Goal: Check status: Check status

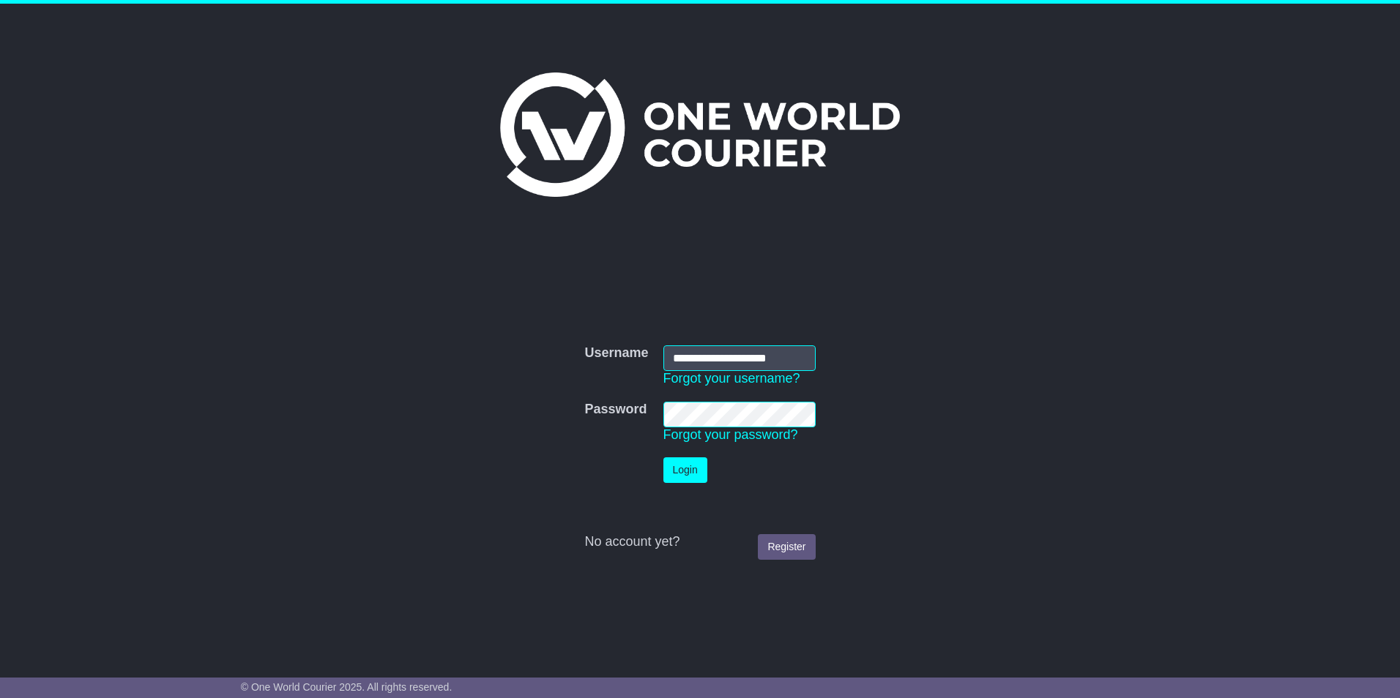
click at [678, 471] on button "Login" at bounding box center [685, 471] width 44 height 26
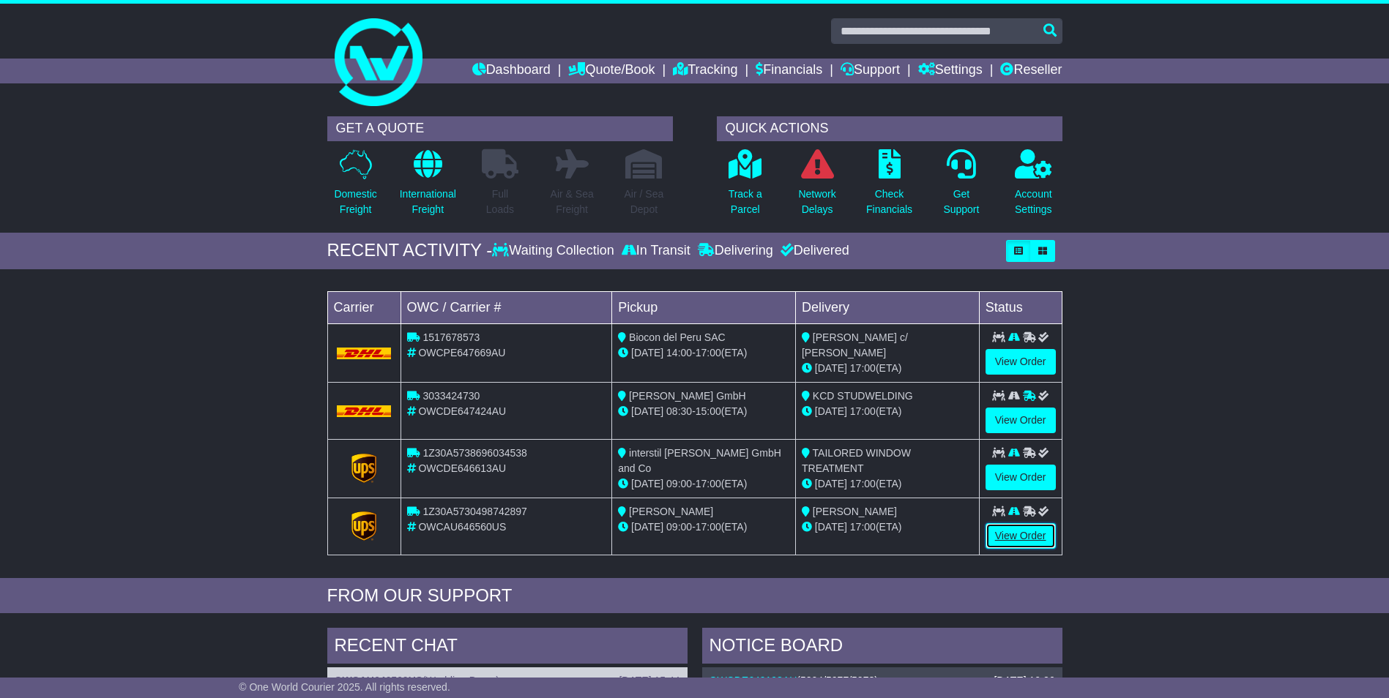
click at [1010, 532] on link "View Order" at bounding box center [1020, 536] width 70 height 26
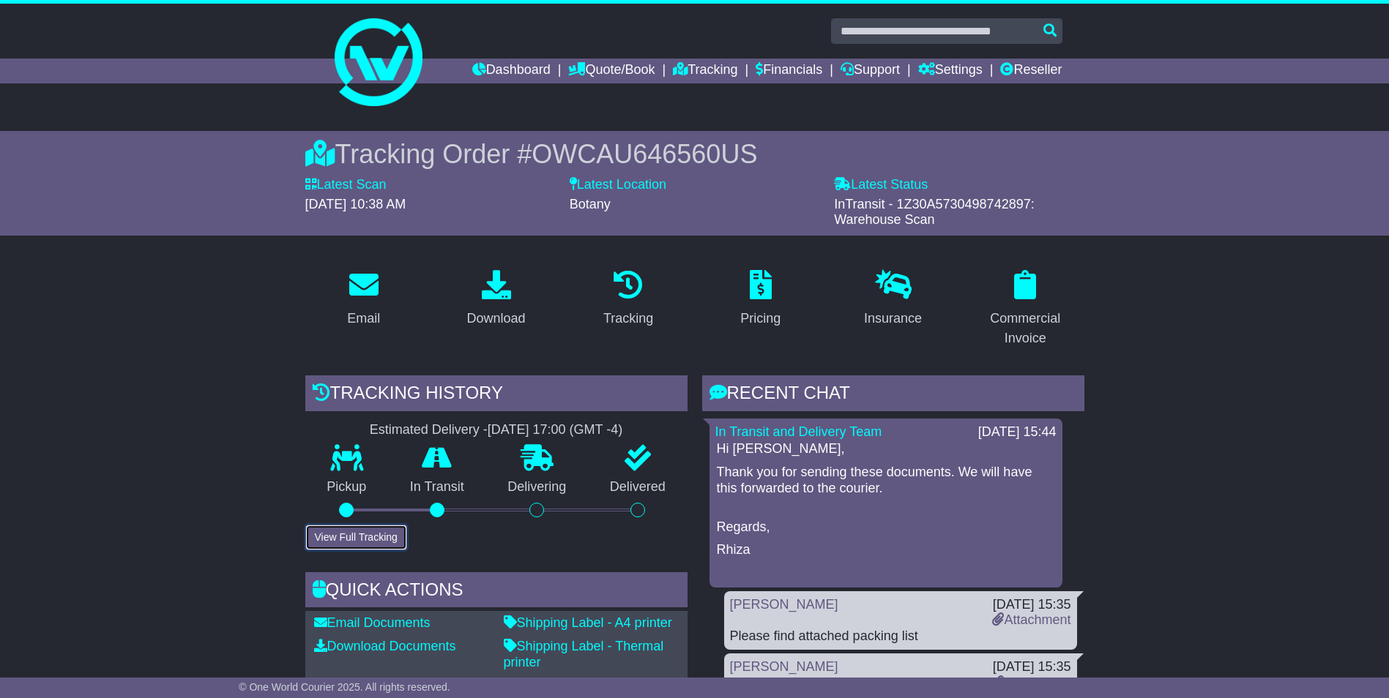
click at [365, 538] on button "View Full Tracking" at bounding box center [356, 538] width 102 height 26
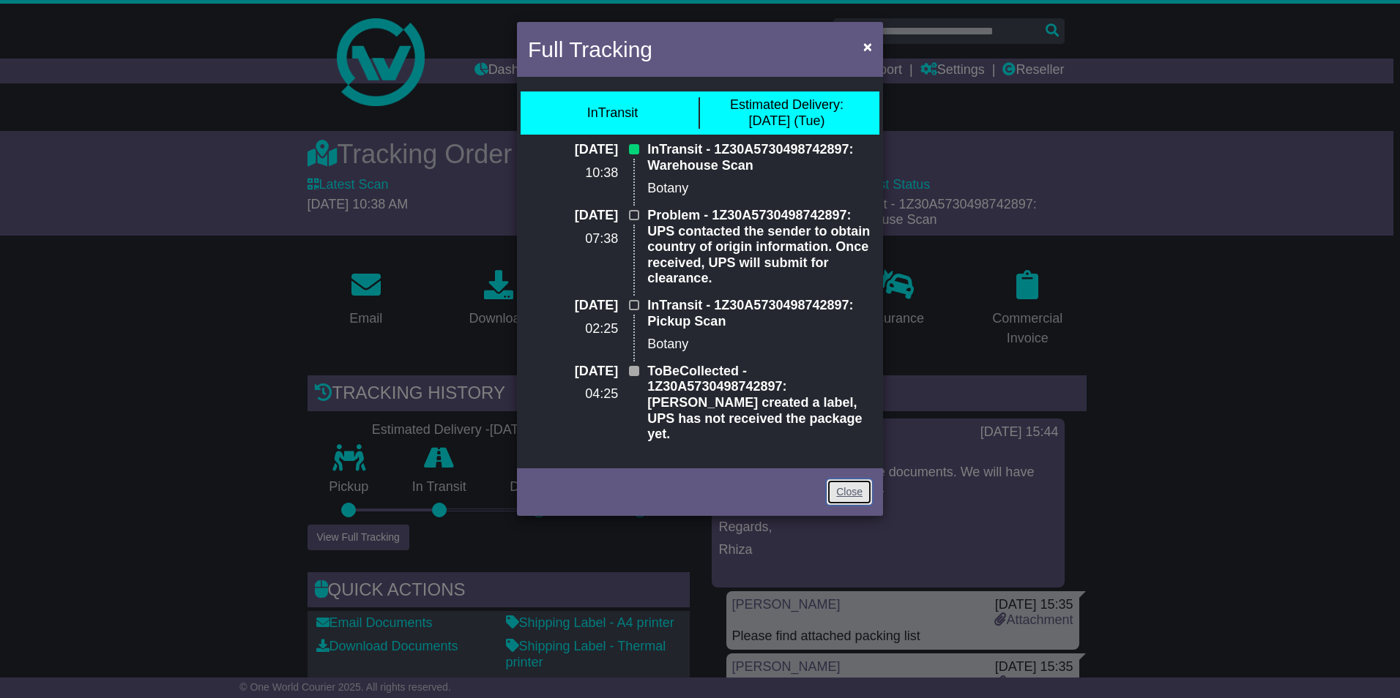
click at [849, 480] on link "Close" at bounding box center [849, 493] width 45 height 26
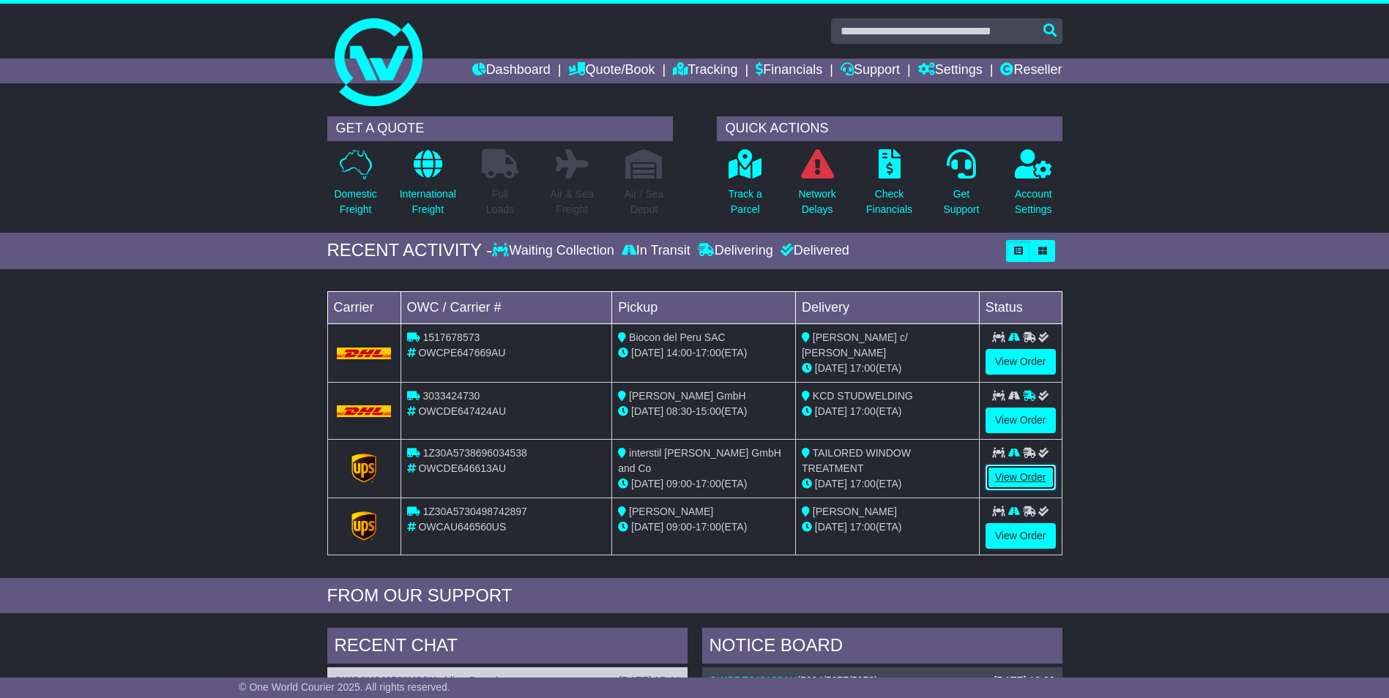
click at [1015, 471] on link "View Order" at bounding box center [1020, 478] width 70 height 26
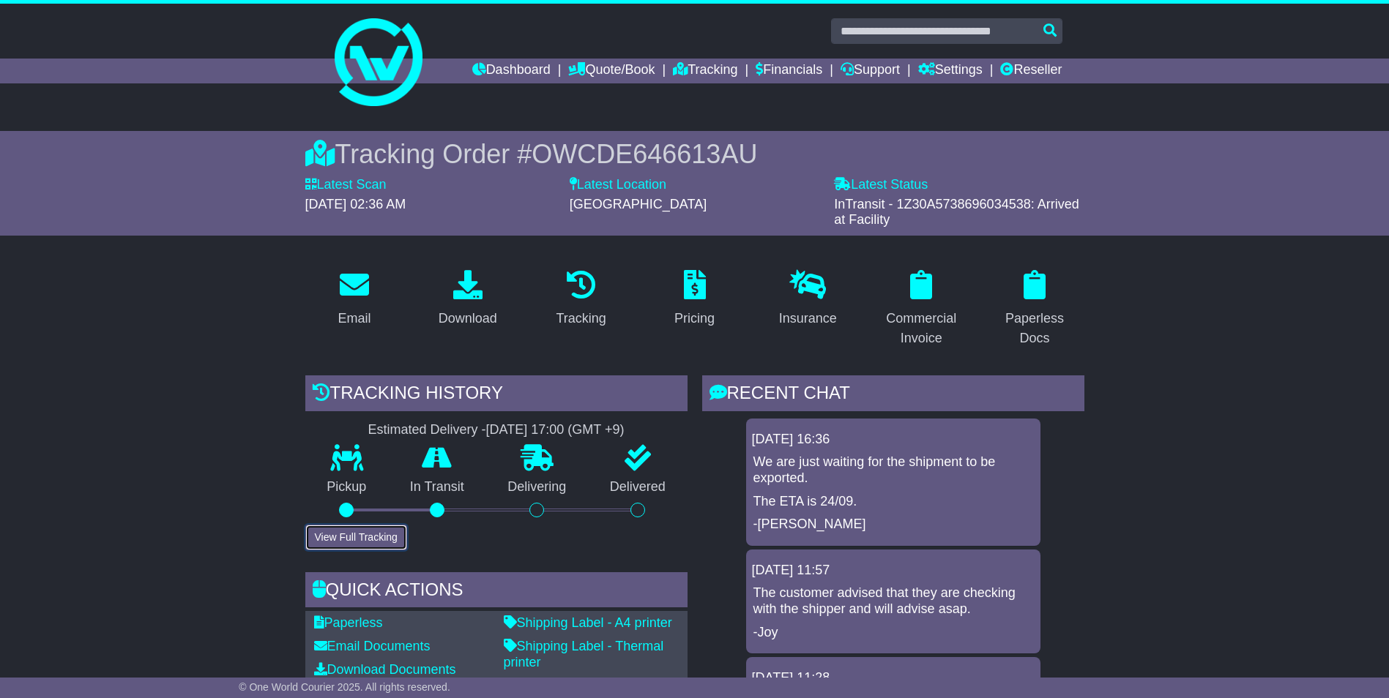
click at [362, 537] on button "View Full Tracking" at bounding box center [356, 538] width 102 height 26
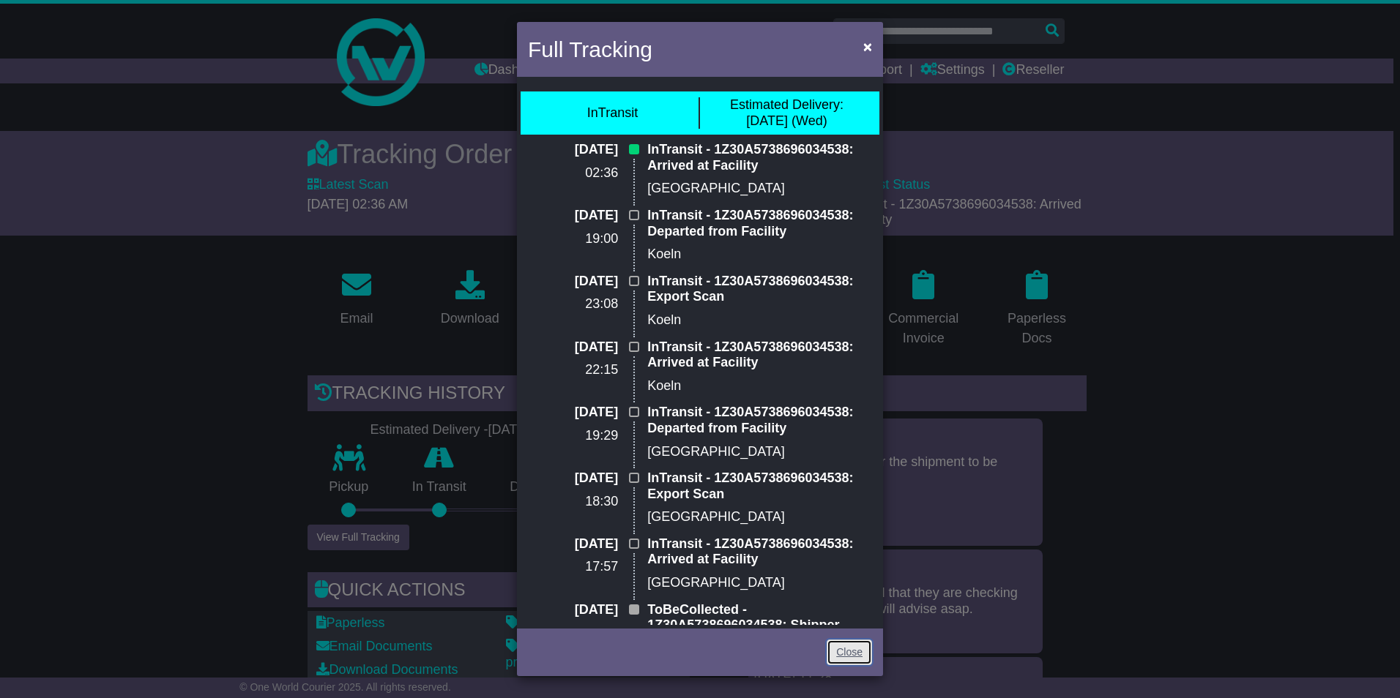
click at [849, 650] on link "Close" at bounding box center [849, 653] width 45 height 26
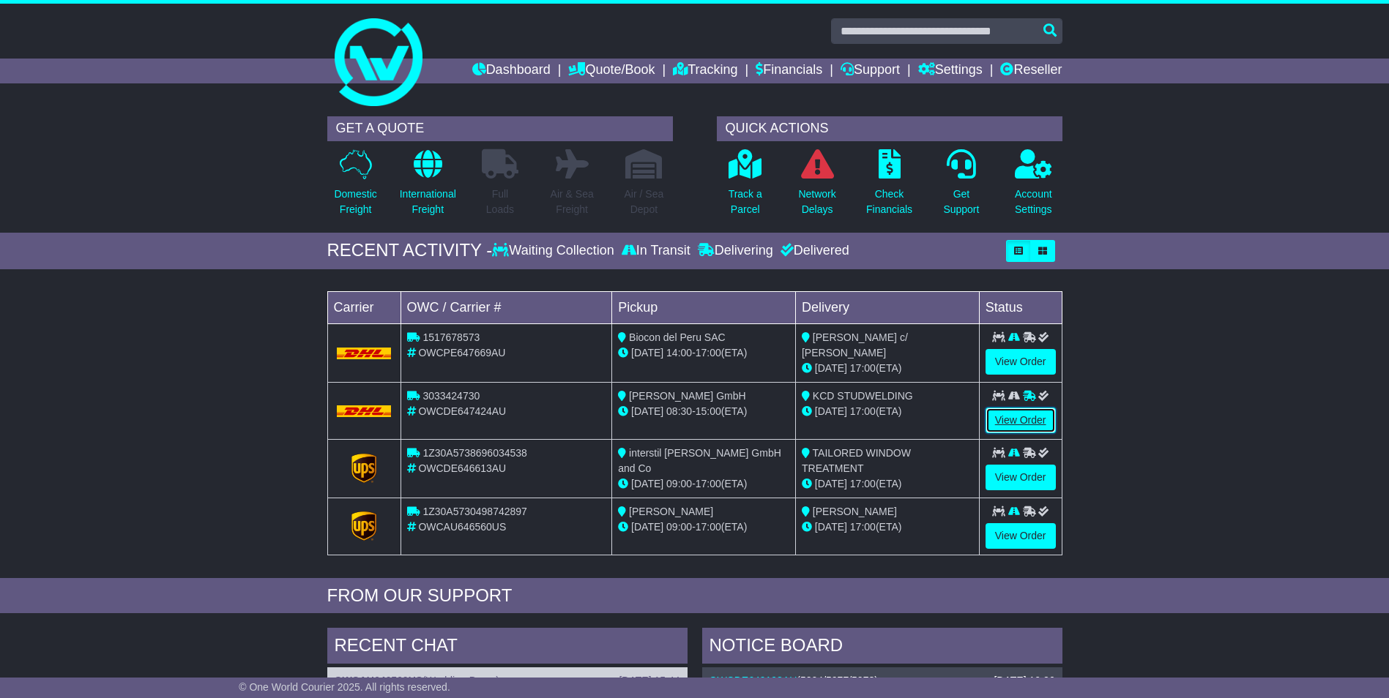
click at [1009, 418] on link "View Order" at bounding box center [1020, 421] width 70 height 26
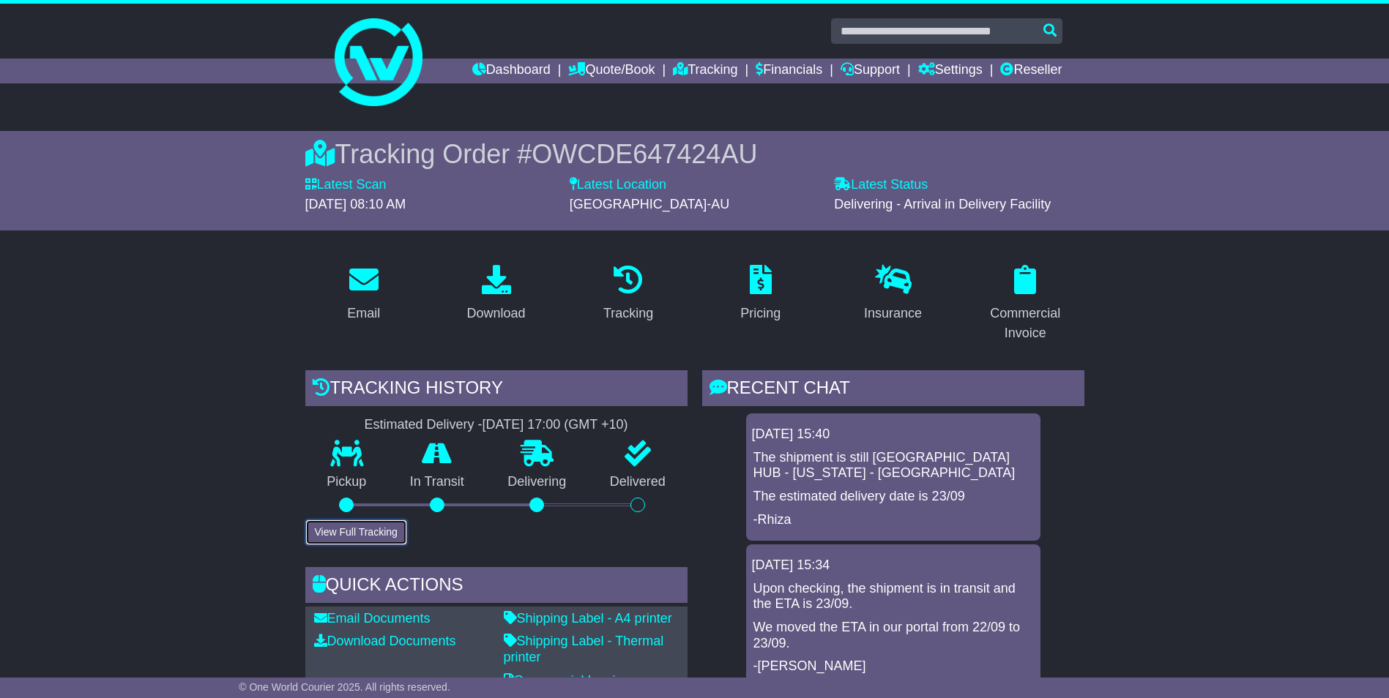
click at [374, 534] on button "View Full Tracking" at bounding box center [356, 533] width 102 height 26
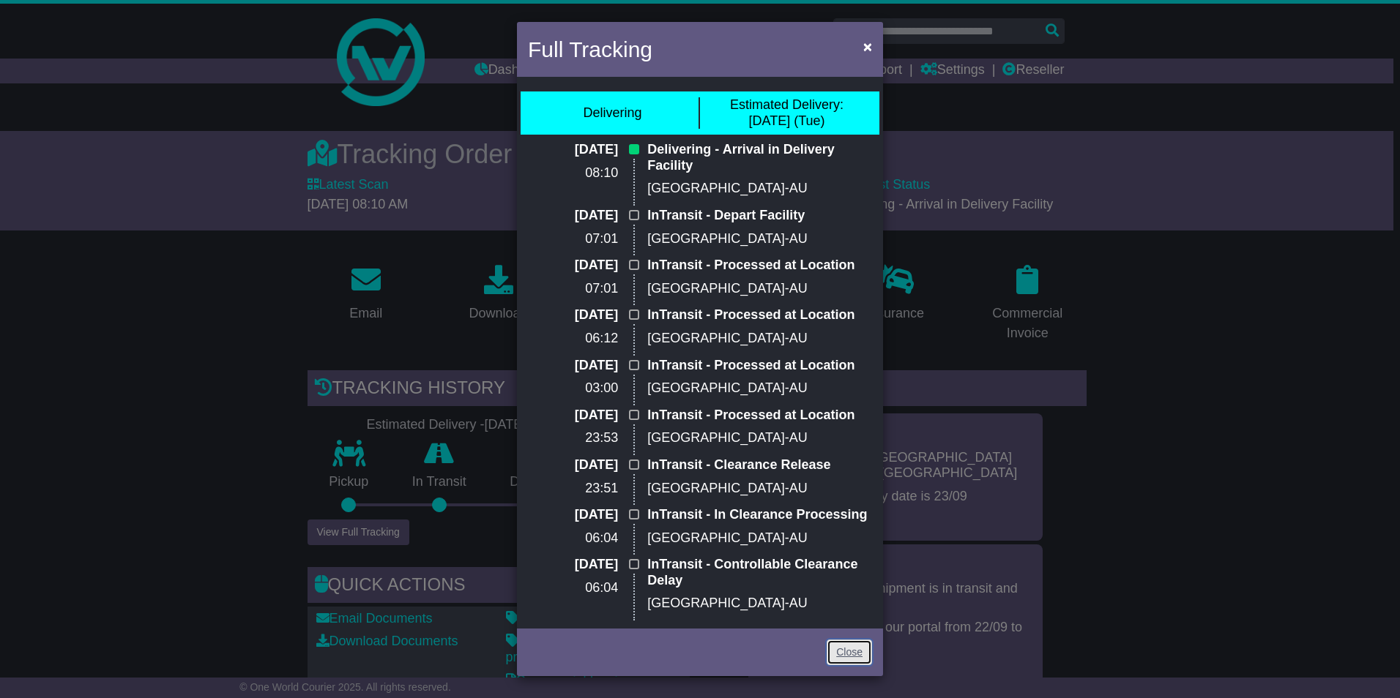
click at [846, 652] on link "Close" at bounding box center [849, 653] width 45 height 26
